Goal: Information Seeking & Learning: Understand process/instructions

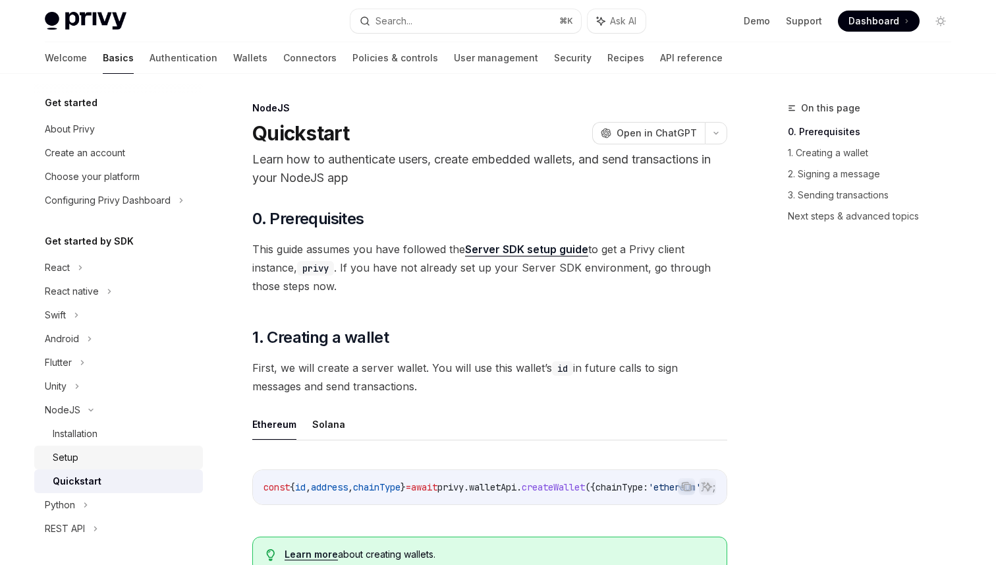
click at [65, 460] on div "Setup" at bounding box center [66, 457] width 26 height 16
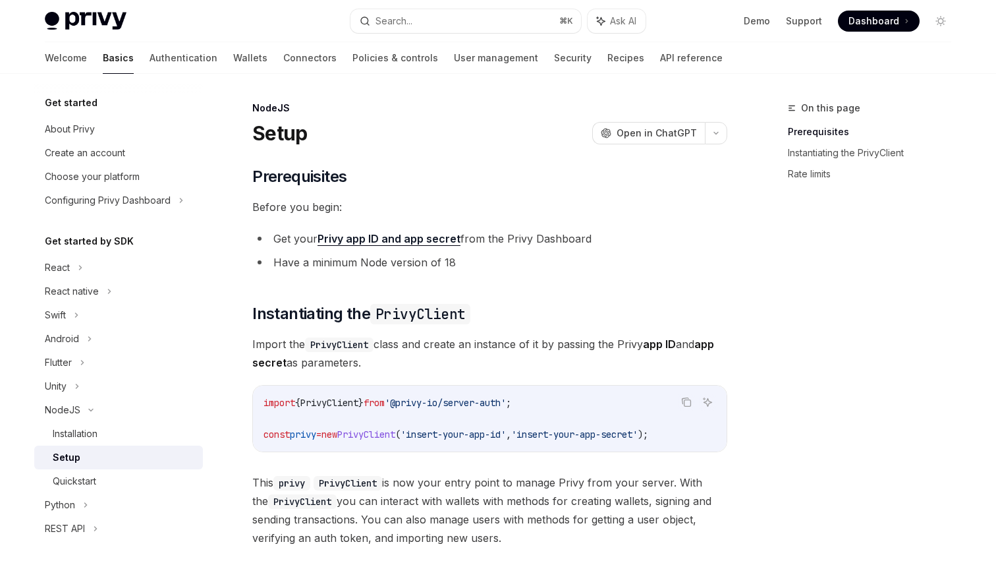
click at [388, 237] on link "Privy app ID and app secret" at bounding box center [389, 239] width 143 height 14
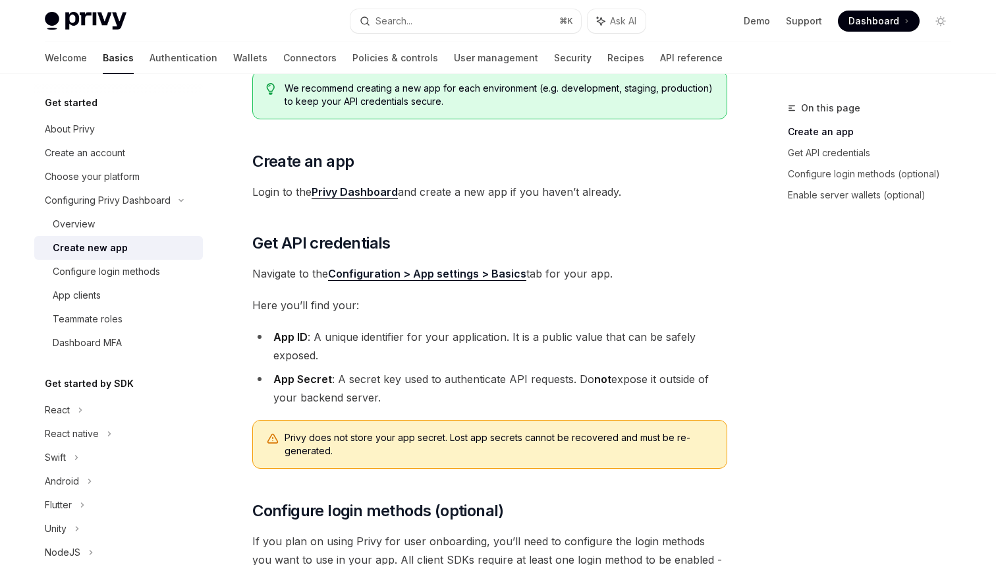
scroll to position [148, 0]
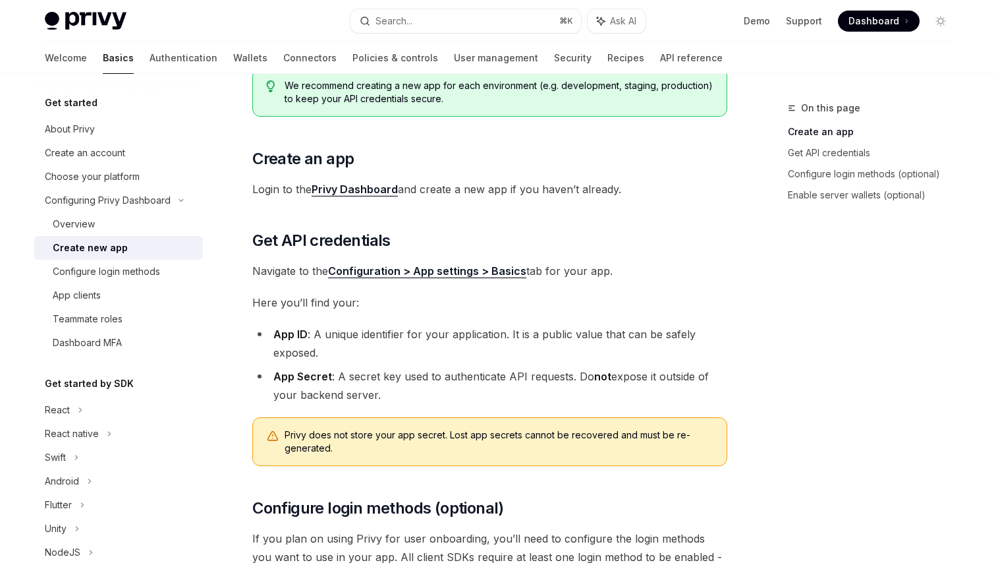
click at [358, 192] on link "Privy Dashboard" at bounding box center [355, 190] width 86 height 14
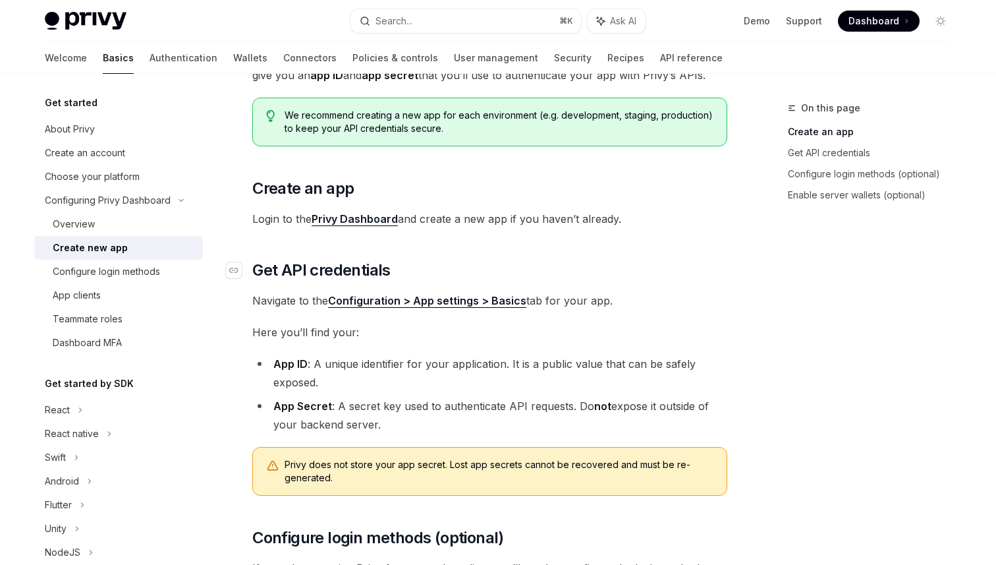
scroll to position [117, 0]
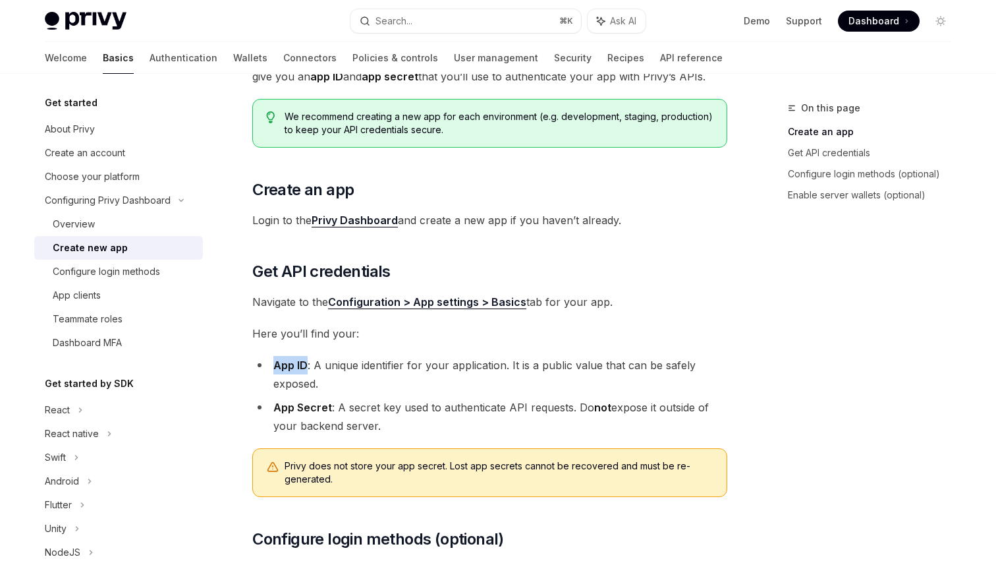
drag, startPoint x: 275, startPoint y: 363, endPoint x: 306, endPoint y: 363, distance: 31.0
click at [306, 363] on strong "App ID" at bounding box center [290, 364] width 34 height 13
copy strong "App ID"
drag, startPoint x: 273, startPoint y: 407, endPoint x: 329, endPoint y: 405, distance: 56.0
click at [329, 405] on strong "App Secret" at bounding box center [302, 407] width 59 height 13
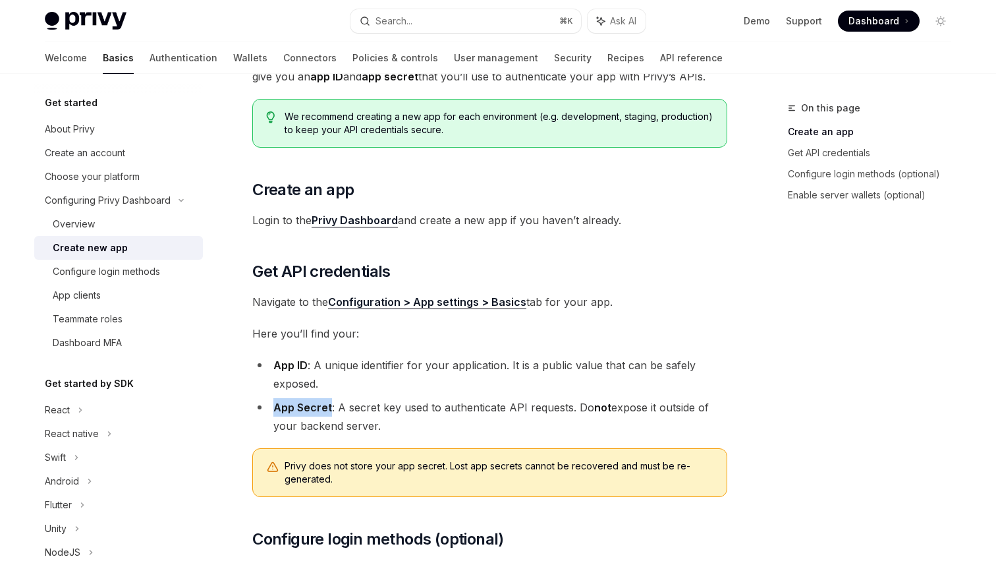
copy strong "App Secret"
